Goal: Information Seeking & Learning: Learn about a topic

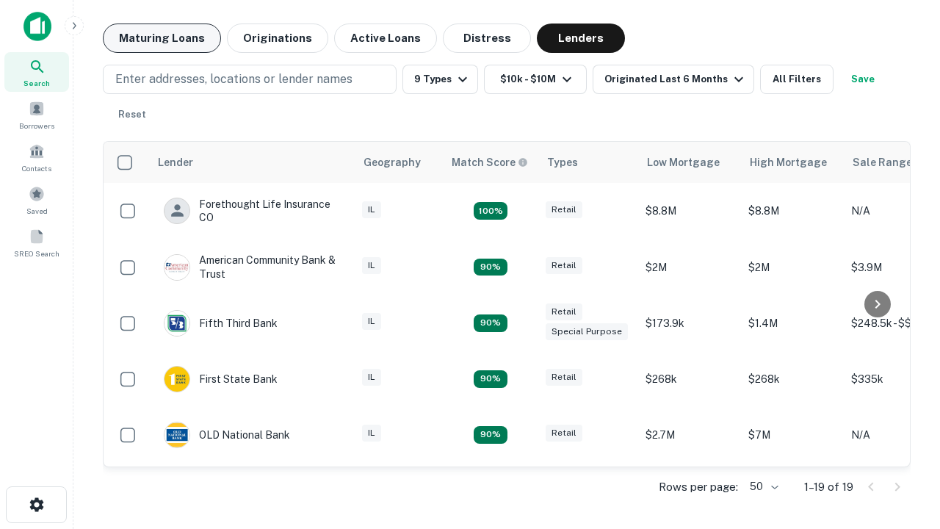
click at [162, 38] on button "Maturing Loans" at bounding box center [162, 37] width 118 height 29
